Goal: Find specific page/section: Find specific page/section

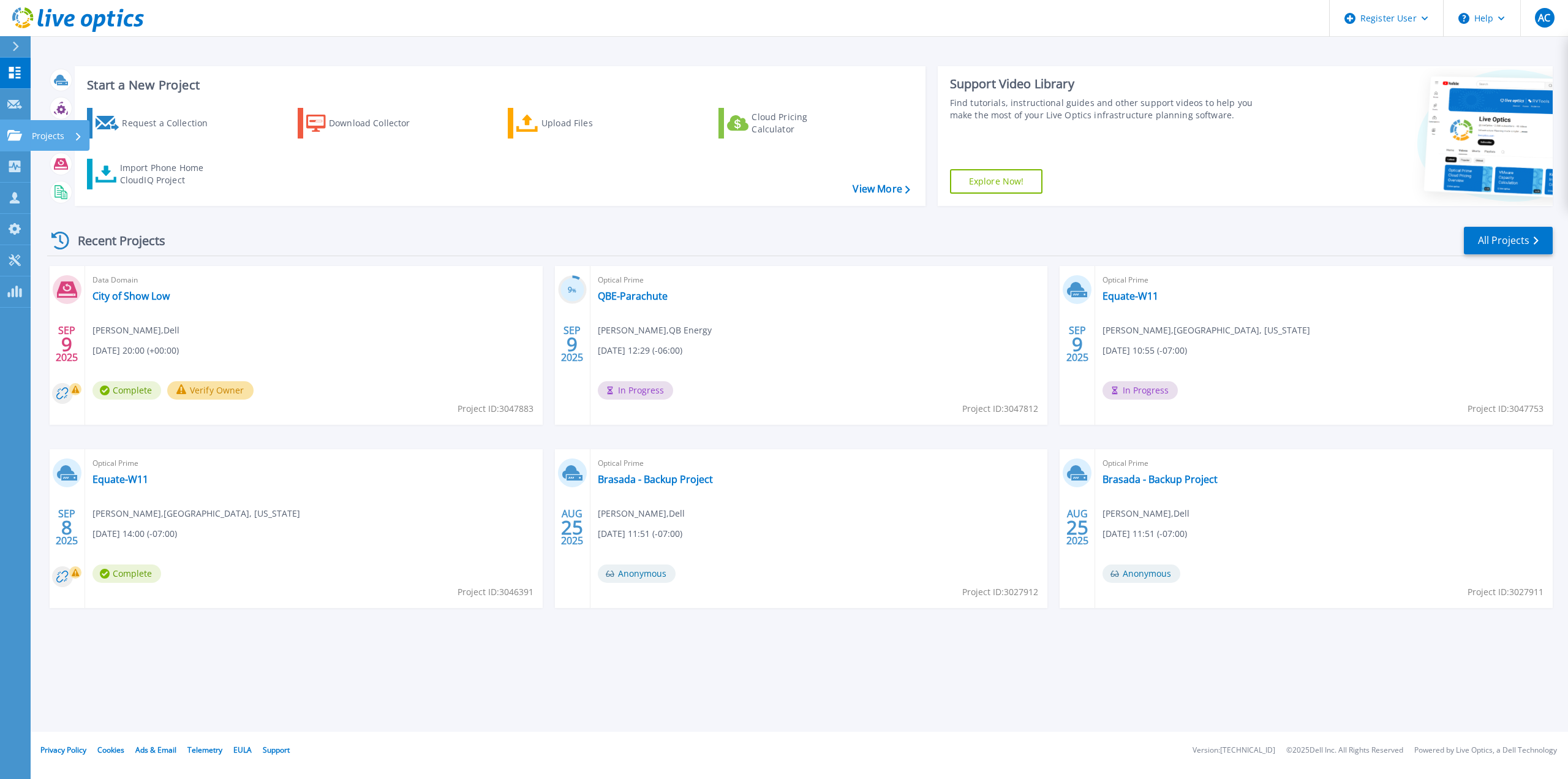
click at [4, 134] on link "Projects Projects" at bounding box center [15, 136] width 30 height 31
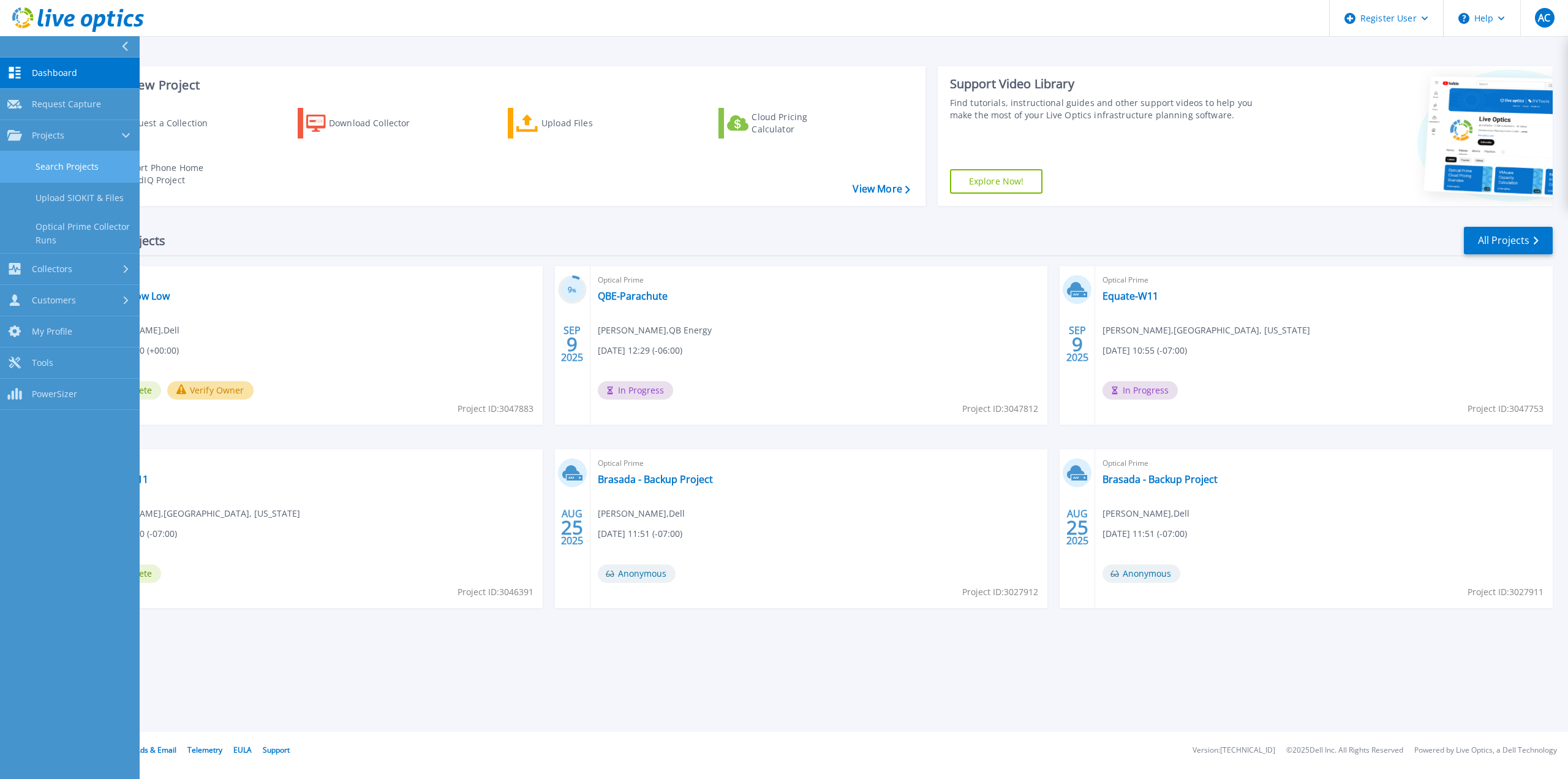
click at [63, 162] on link "Search Projects" at bounding box center [70, 167] width 139 height 31
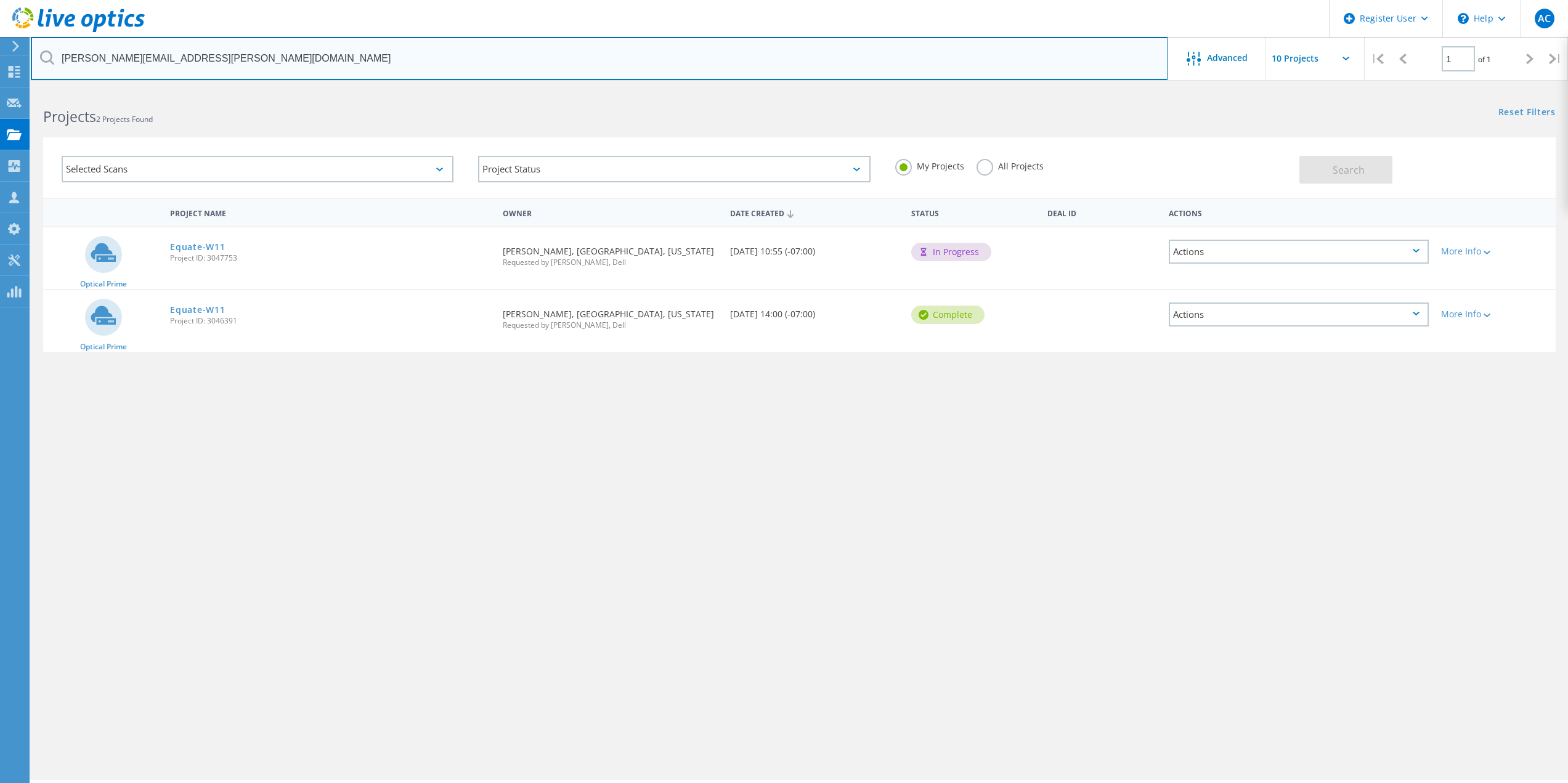
click at [241, 64] on input "luis.grijalva@douglasaz.gov" at bounding box center [599, 59] width 1137 height 43
click at [241, 64] on input "luis.grijalva@douglasaz.gov" at bounding box center [599, 59] width 1137 height 43
paste input "harold.griffey@cascadedesigns.com"
type input "harold.griffey@cascadedesigns.com"
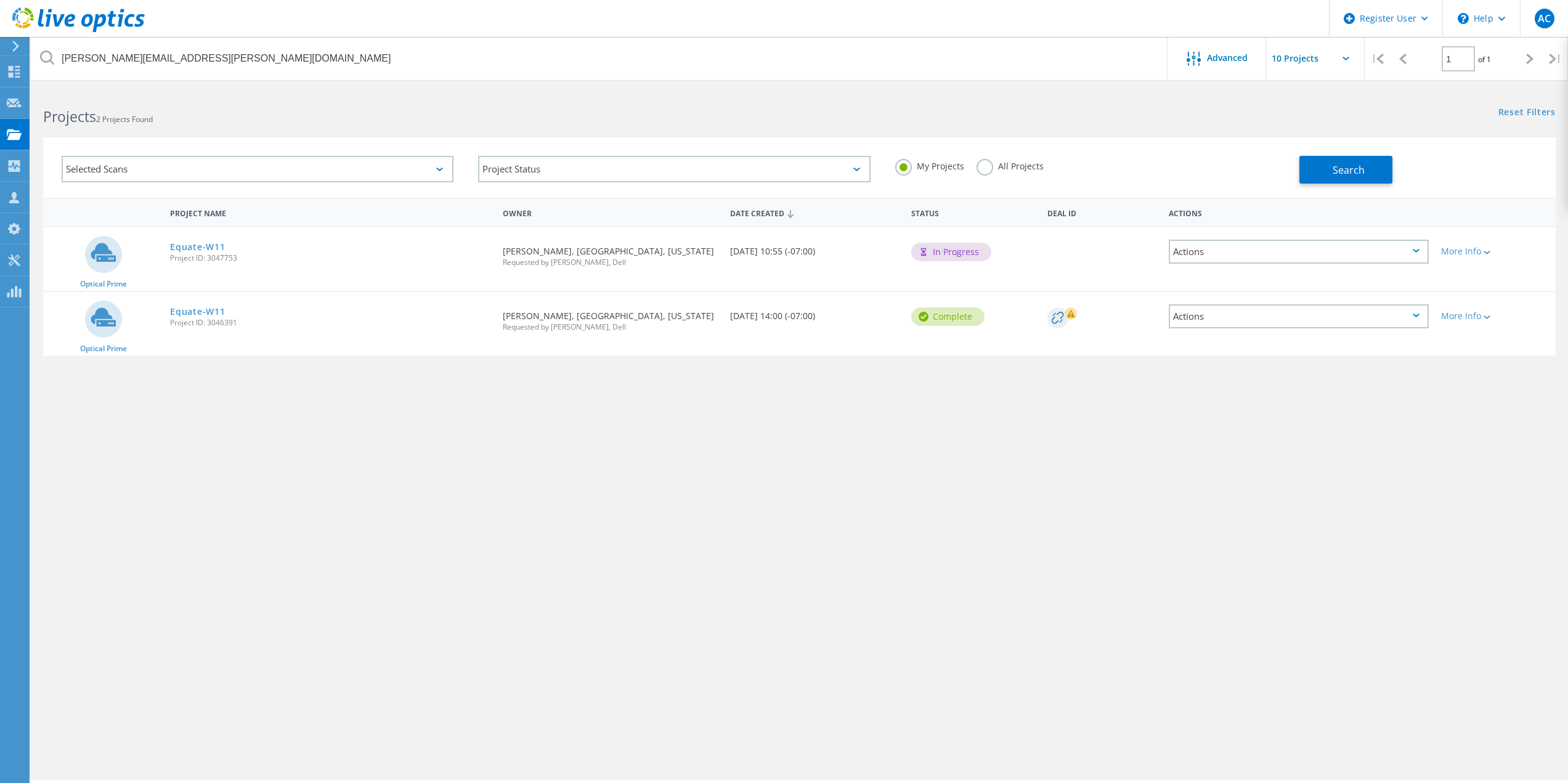
click at [993, 168] on label "All Projects" at bounding box center [1010, 164] width 67 height 11
click at [0, 0] on input "All Projects" at bounding box center [0, 0] width 0 height 0
click at [1316, 170] on button "Search" at bounding box center [1346, 170] width 93 height 28
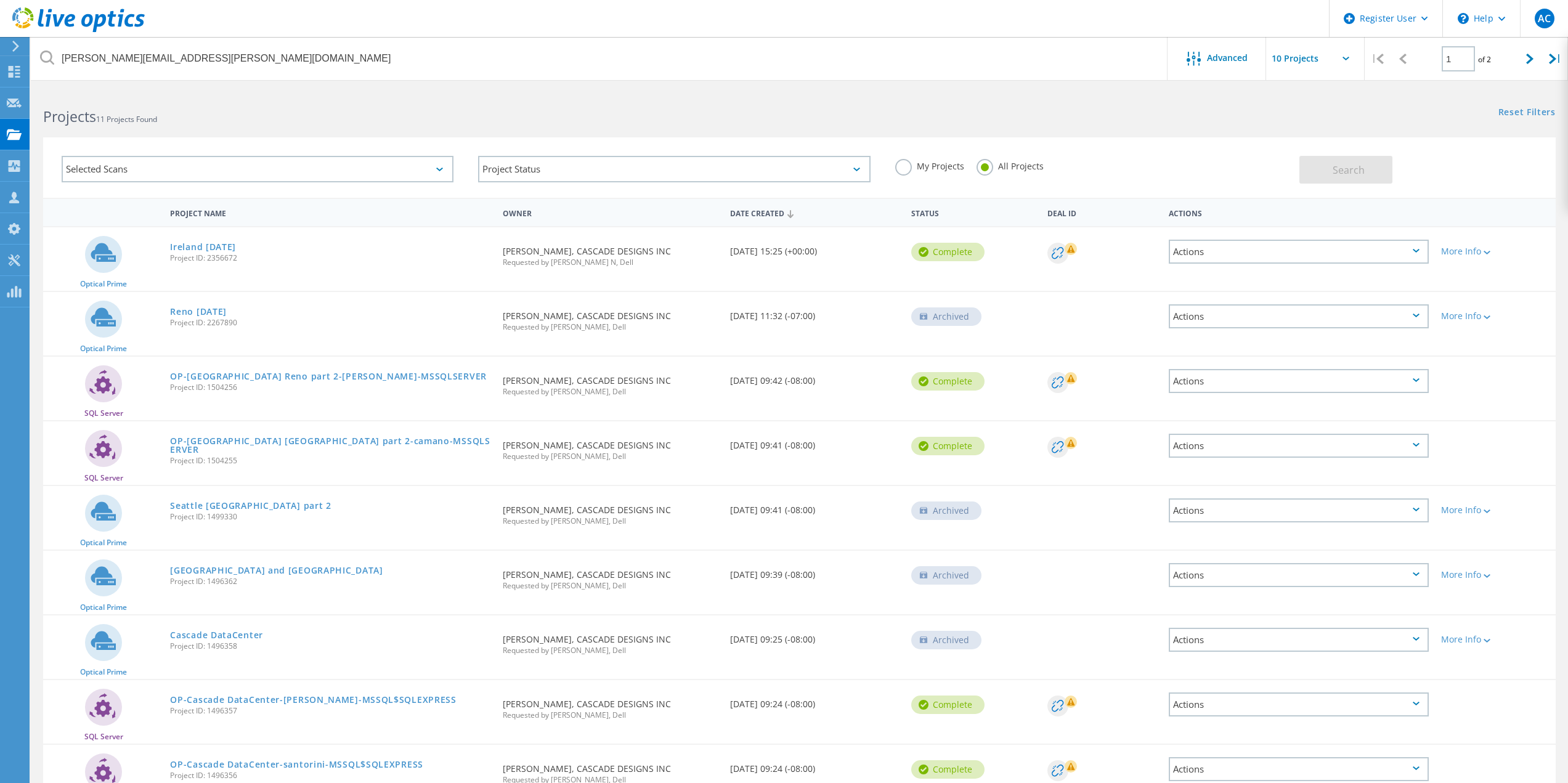
drag, startPoint x: 512, startPoint y: 111, endPoint x: 512, endPoint y: 73, distance: 38.0
click at [512, 111] on h2 "Projects 11 Projects Found" at bounding box center [415, 117] width 744 height 20
drag, startPoint x: 538, startPoint y: 121, endPoint x: 542, endPoint y: 159, distance: 38.2
click at [538, 121] on h2 "Projects 11 Projects Found" at bounding box center [415, 117] width 744 height 20
click at [774, 212] on div "Date Created" at bounding box center [814, 212] width 182 height 24
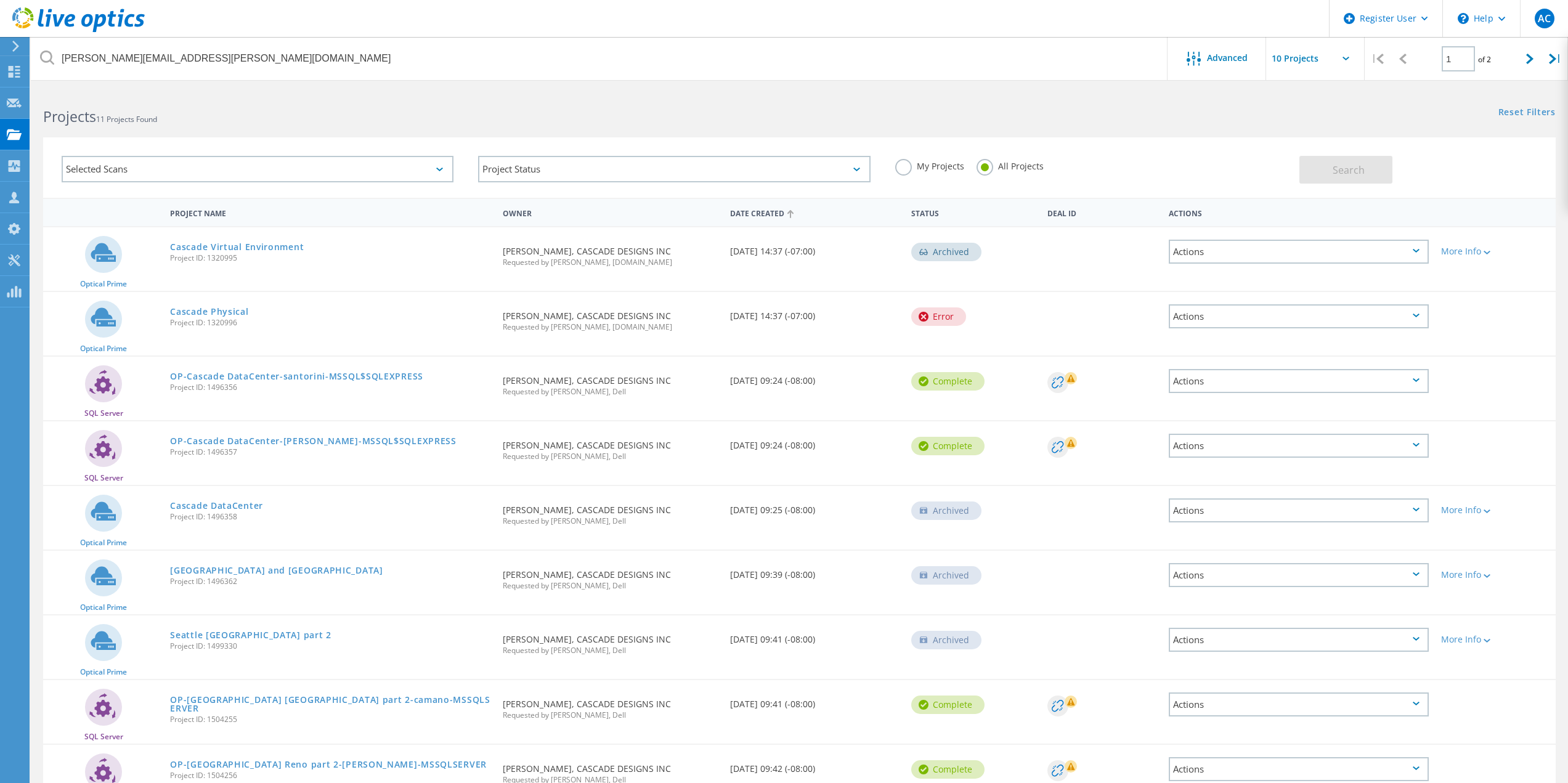
click at [761, 208] on div "Date Created" at bounding box center [814, 212] width 182 height 24
click at [209, 243] on link "Ireland Jan 11 2024" at bounding box center [203, 247] width 66 height 9
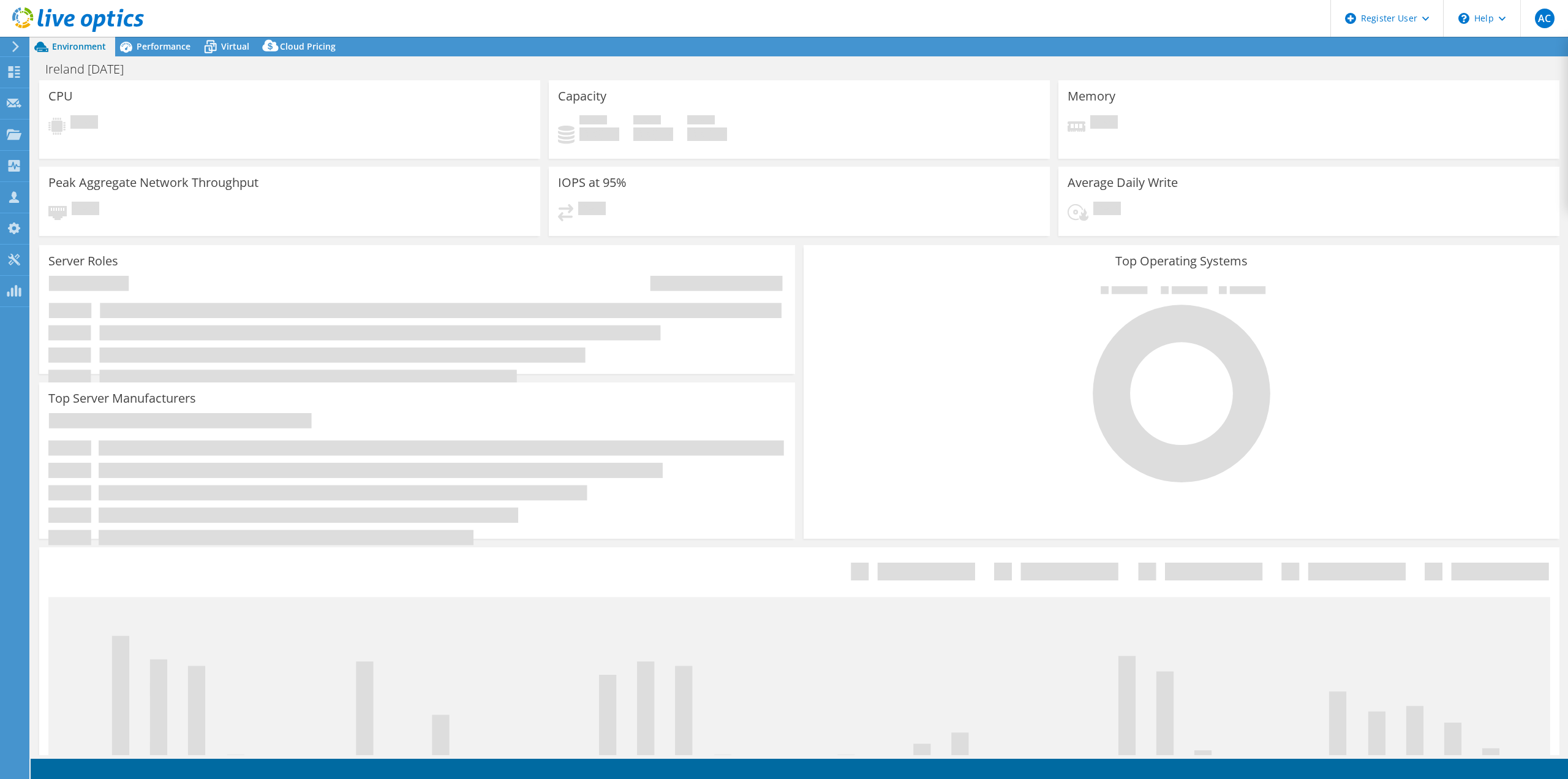
select select "USD"
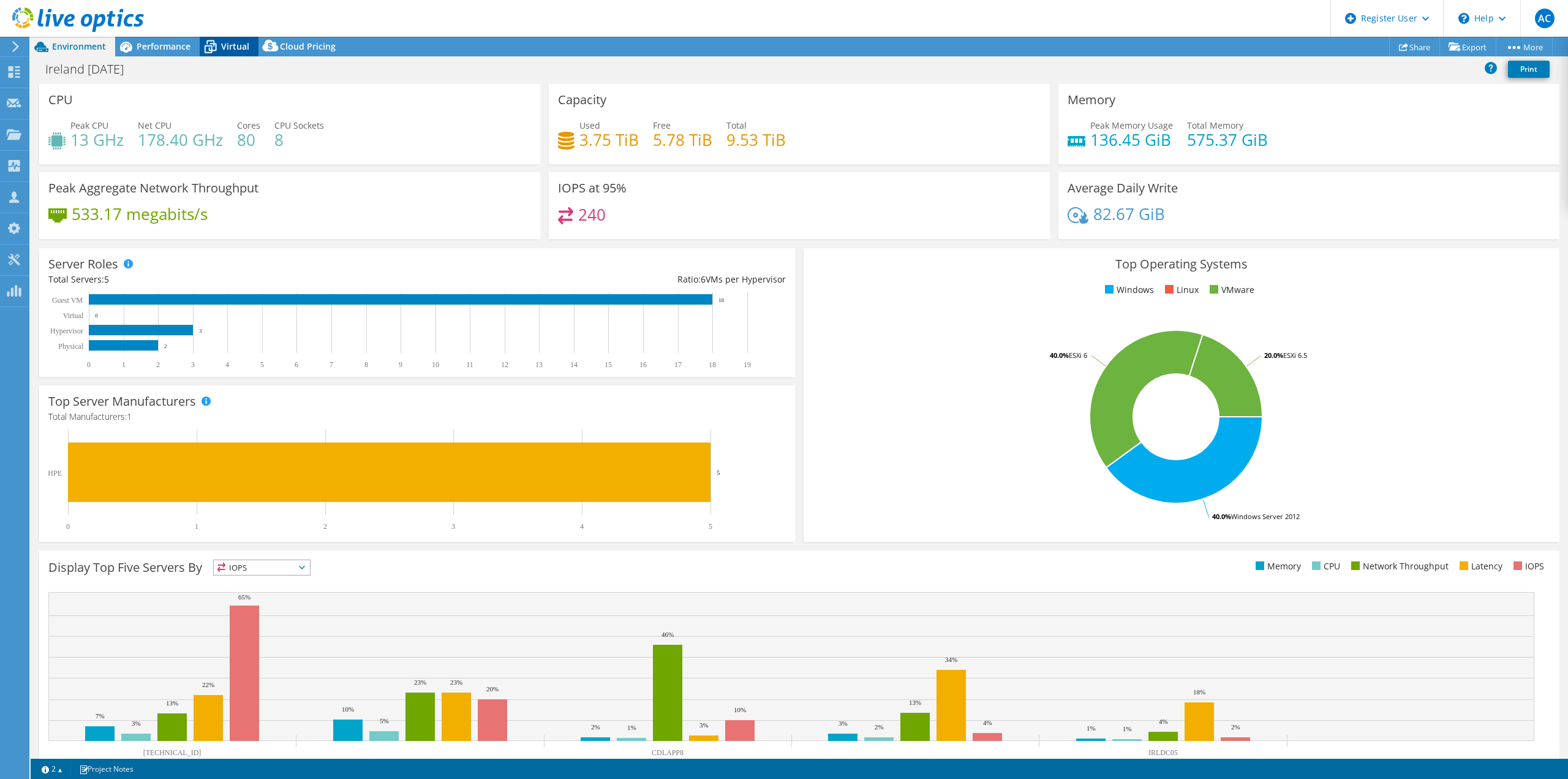
click at [235, 51] on span "Virtual" at bounding box center [235, 46] width 28 height 11
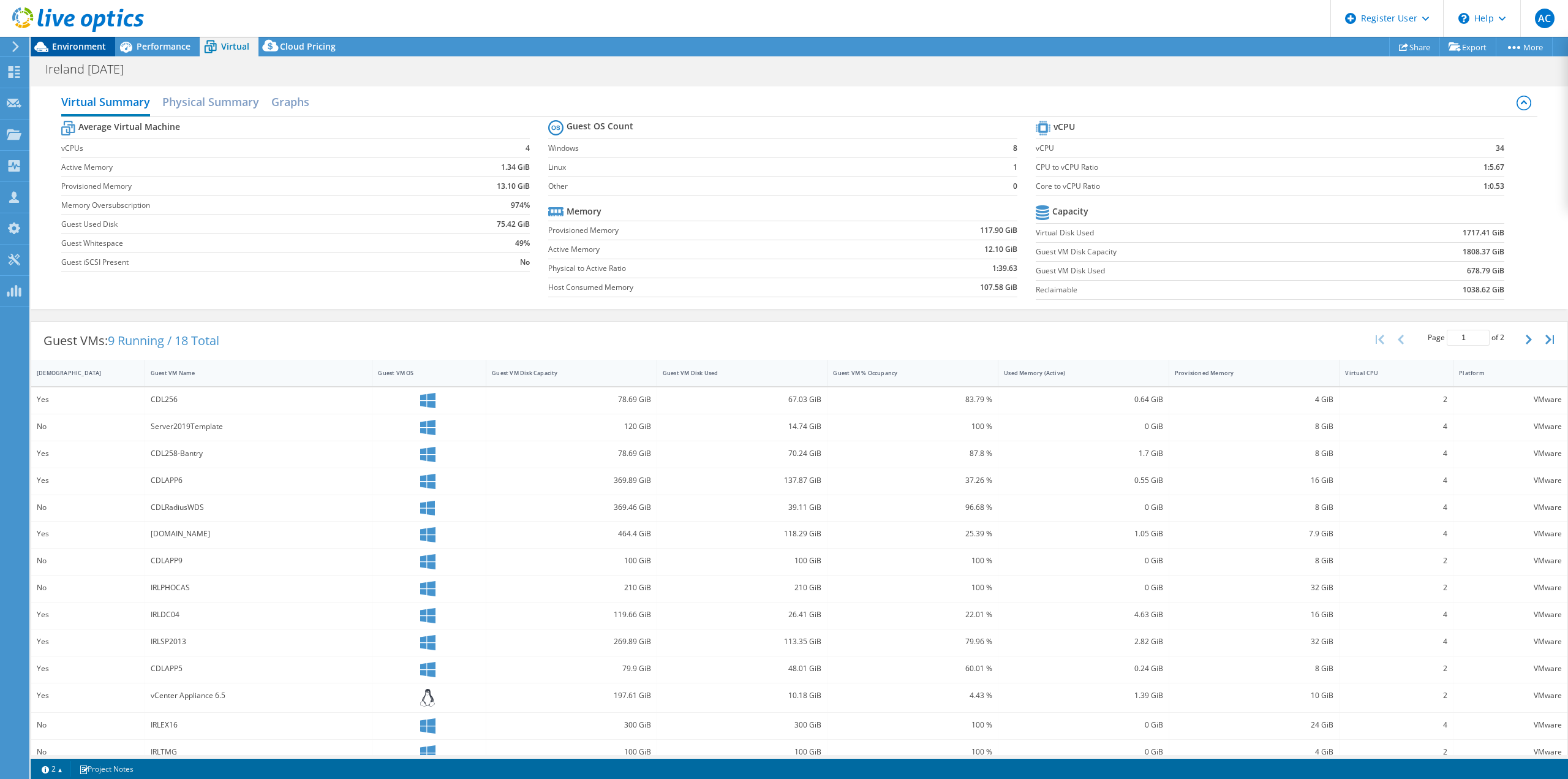
click at [75, 54] on div "Environment" at bounding box center [72, 46] width 84 height 20
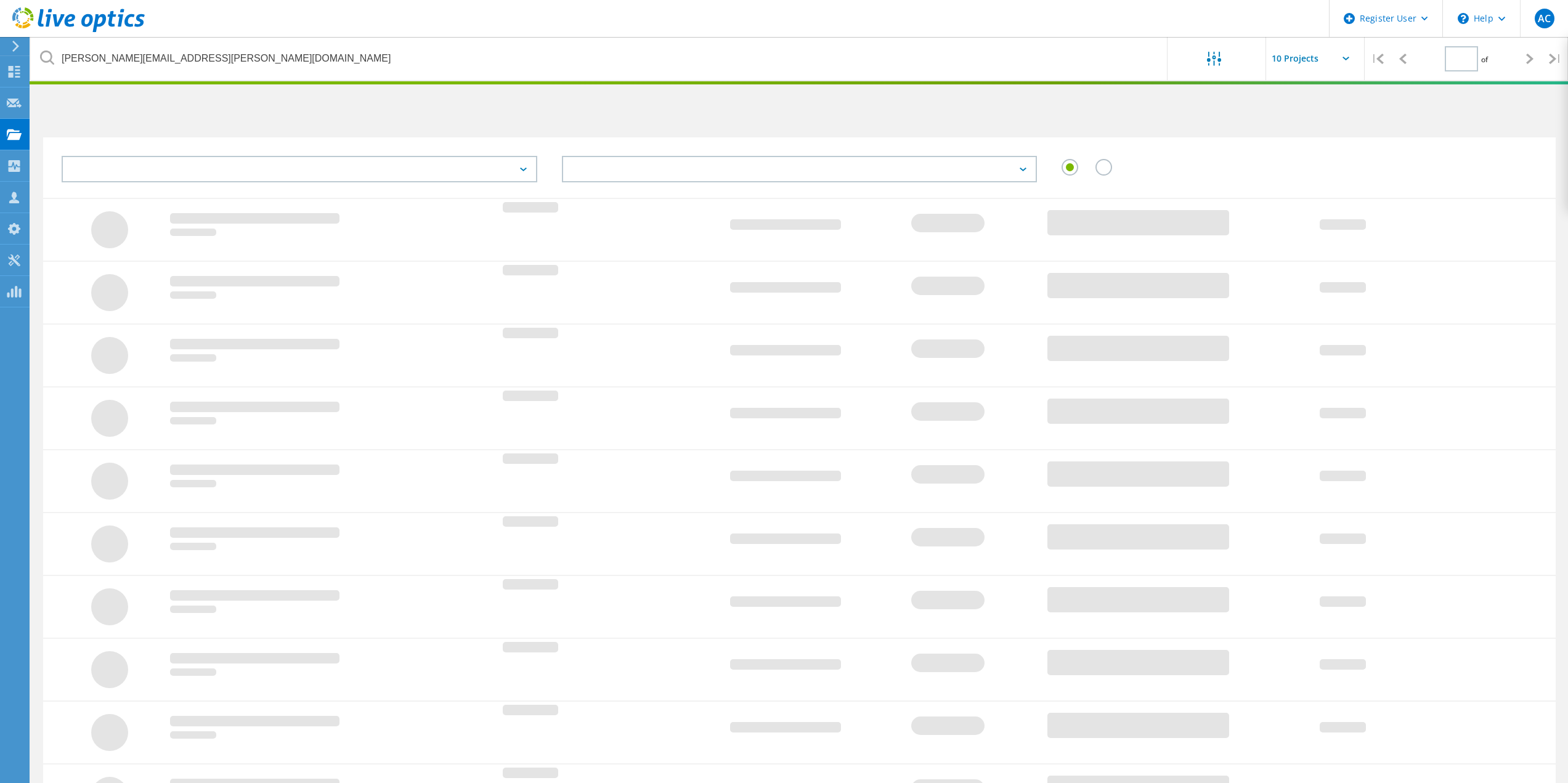
type input "1"
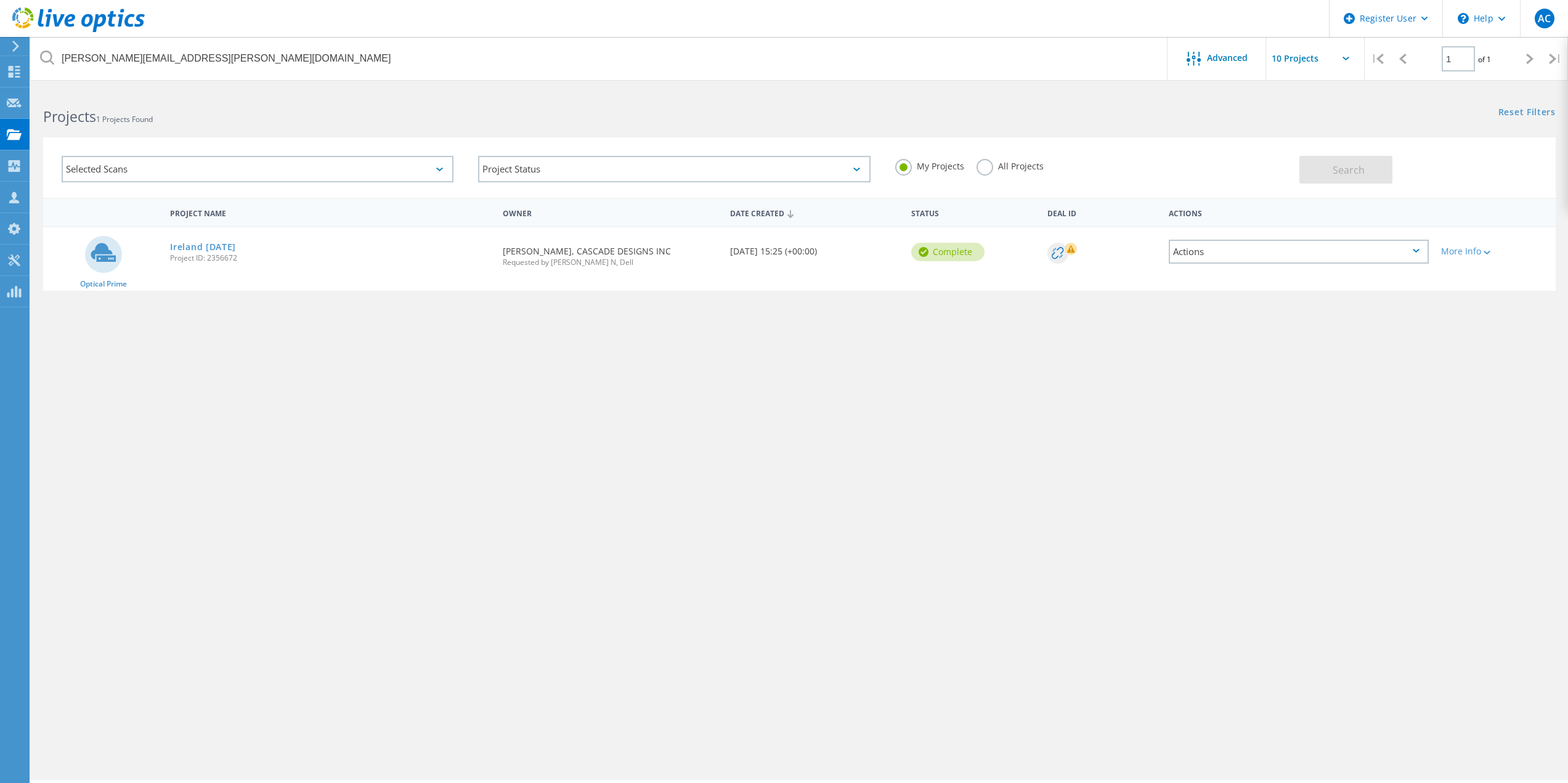
click at [944, 175] on div "My Projects" at bounding box center [930, 168] width 69 height 18
click at [998, 167] on label "All Projects" at bounding box center [1010, 164] width 67 height 11
click at [0, 0] on input "All Projects" at bounding box center [0, 0] width 0 height 0
drag, startPoint x: 1309, startPoint y: 161, endPoint x: 1317, endPoint y: 163, distance: 8.2
click at [1317, 163] on button "Search" at bounding box center [1346, 170] width 93 height 28
